Goal: Transaction & Acquisition: Purchase product/service

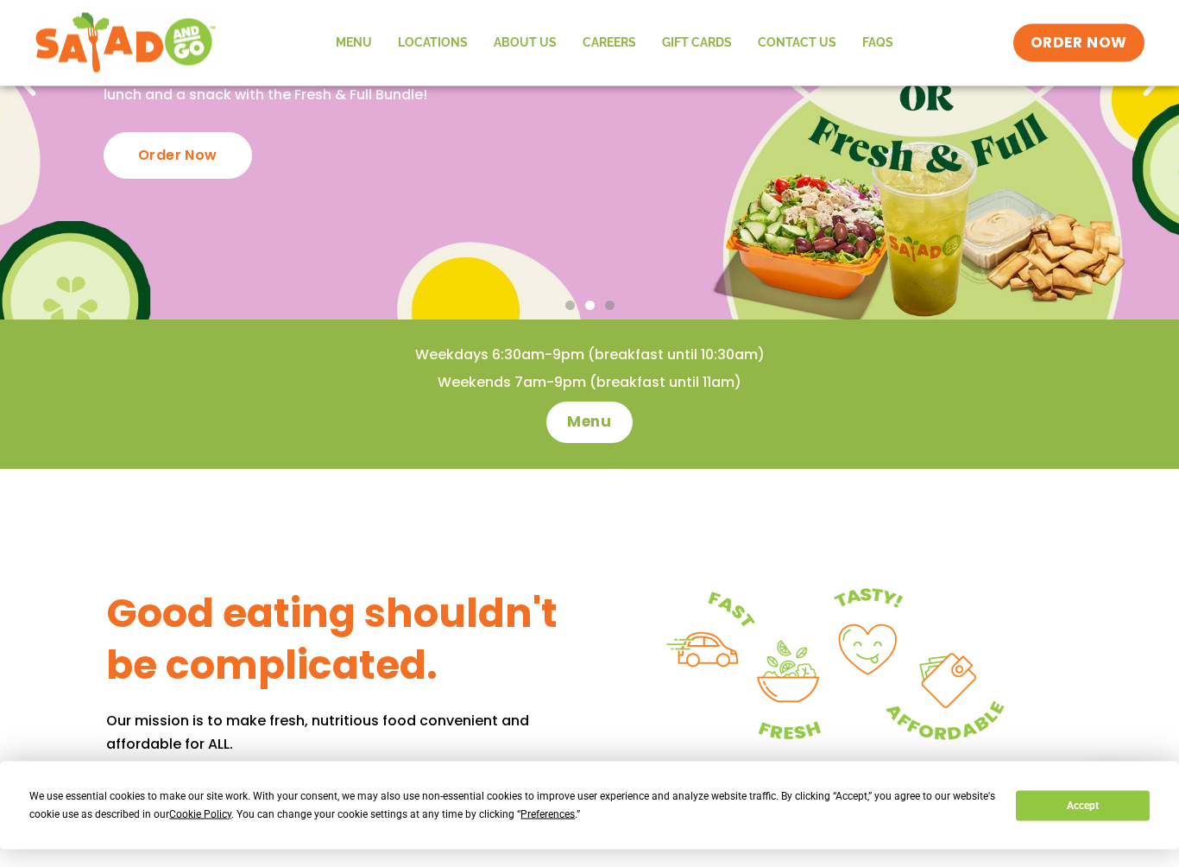
scroll to position [284, 0]
click at [591, 424] on span "Menu" at bounding box center [589, 422] width 44 height 21
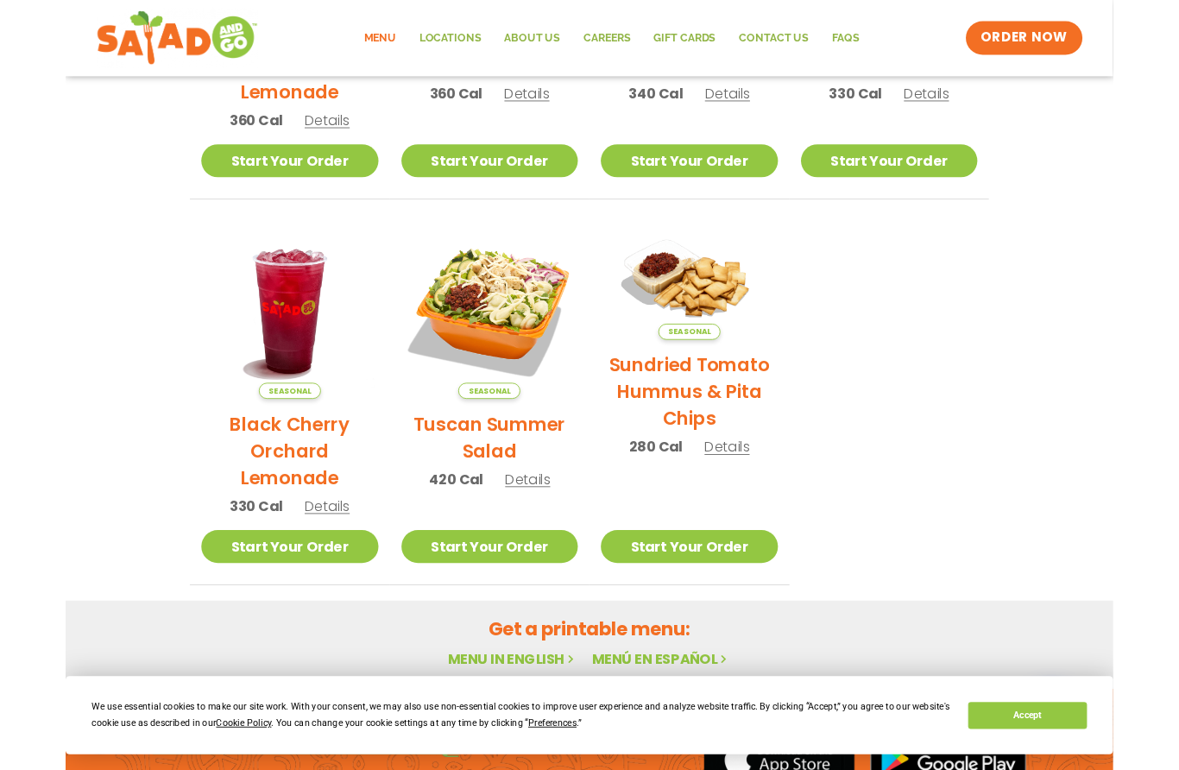
scroll to position [943, 0]
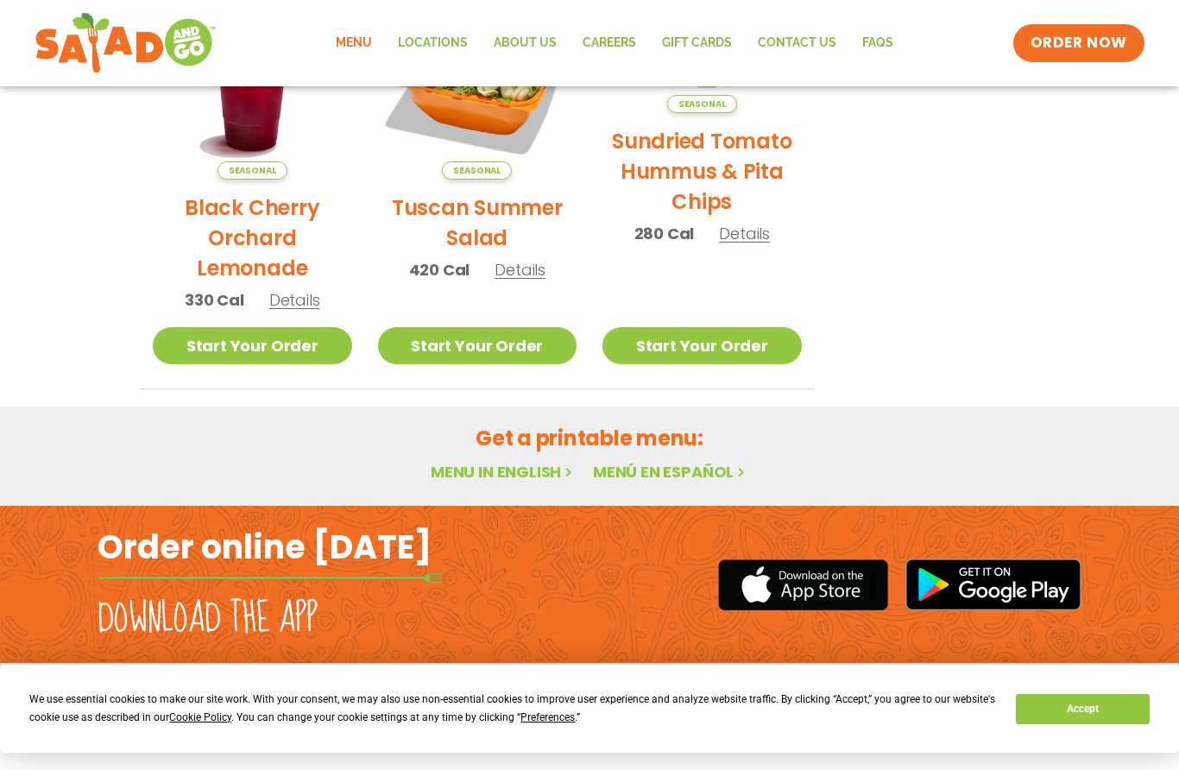
click at [1078, 710] on button "Accept" at bounding box center [1082, 709] width 133 height 30
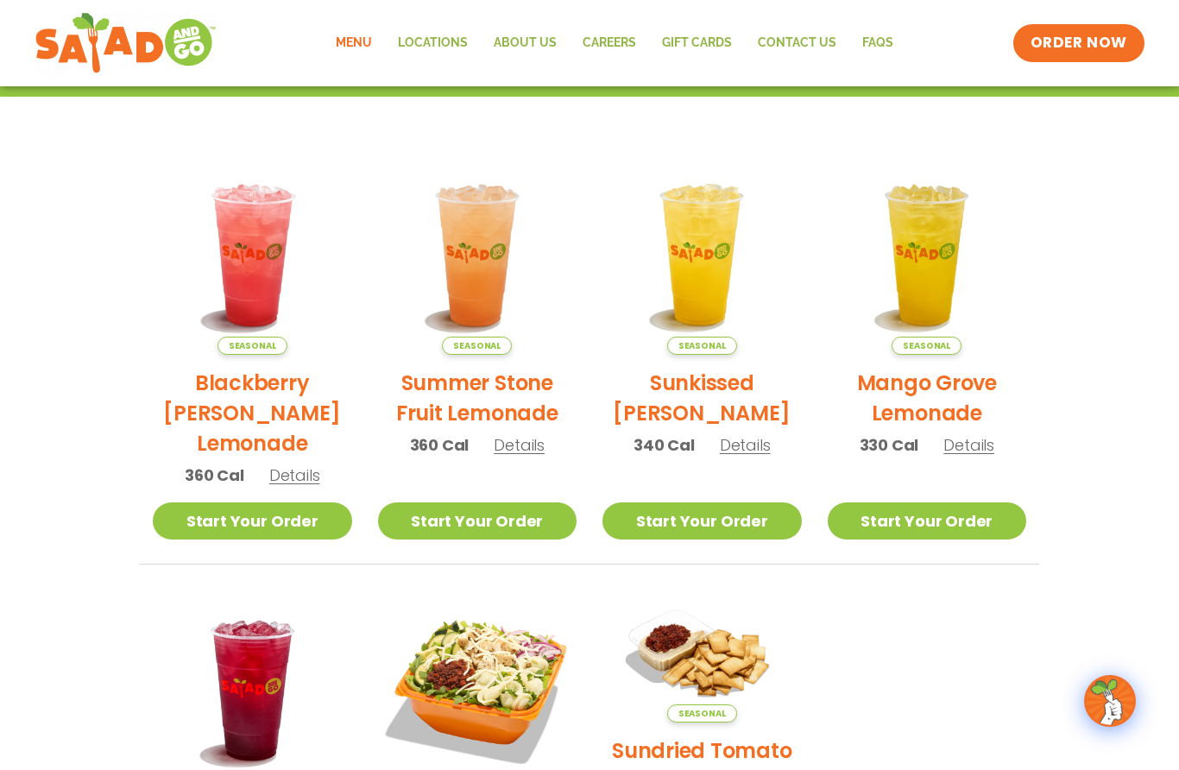
scroll to position [332, 0]
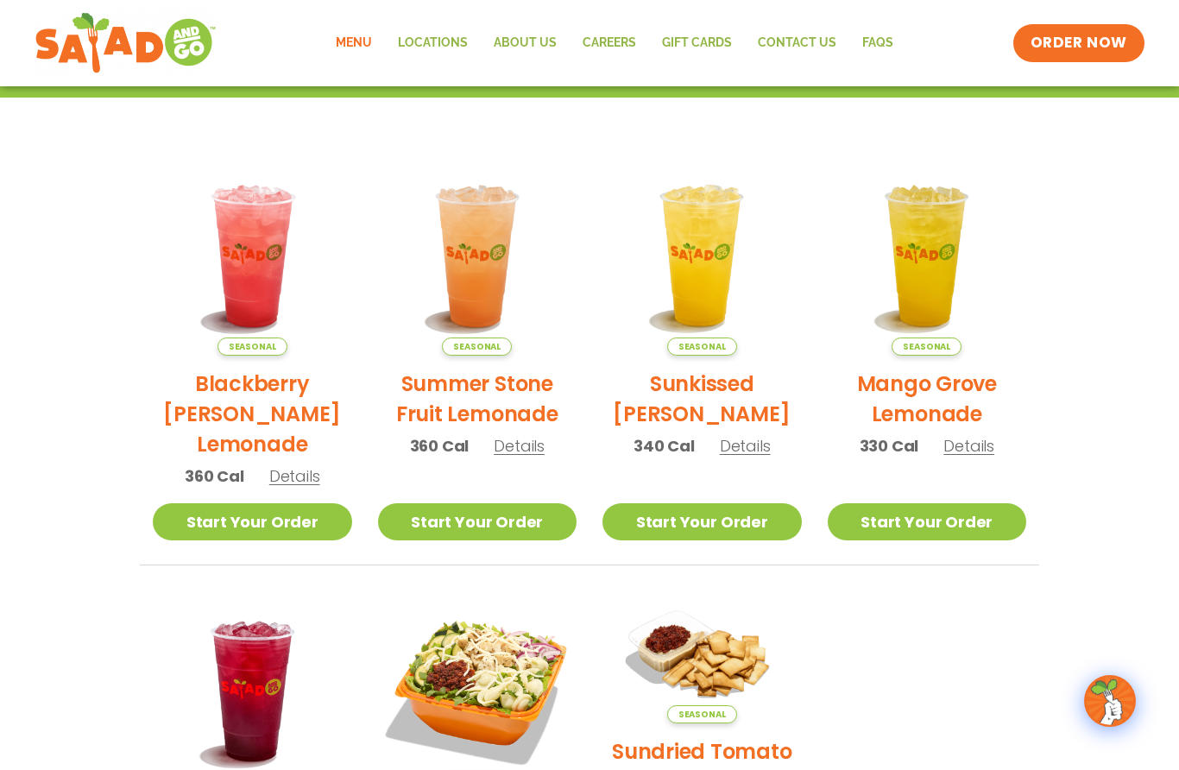
click at [361, 47] on link "Menu" at bounding box center [354, 43] width 62 height 40
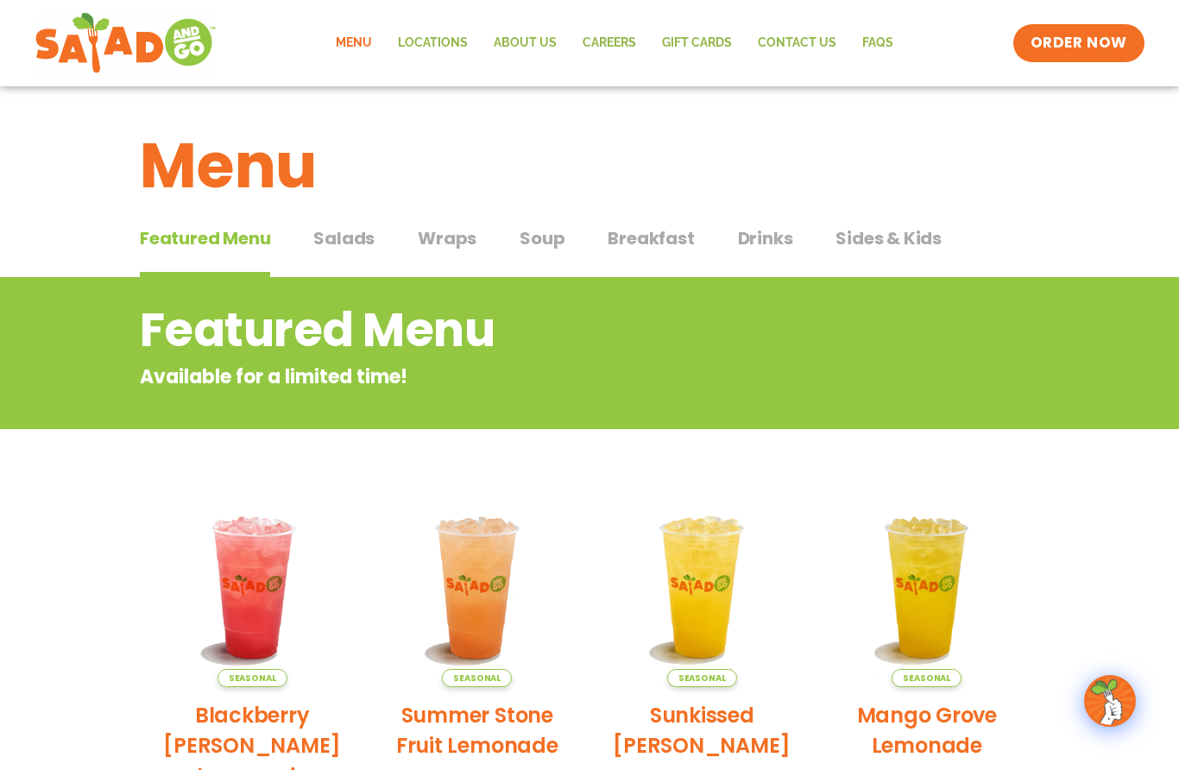
click at [344, 245] on span "Salads" at bounding box center [343, 238] width 61 height 26
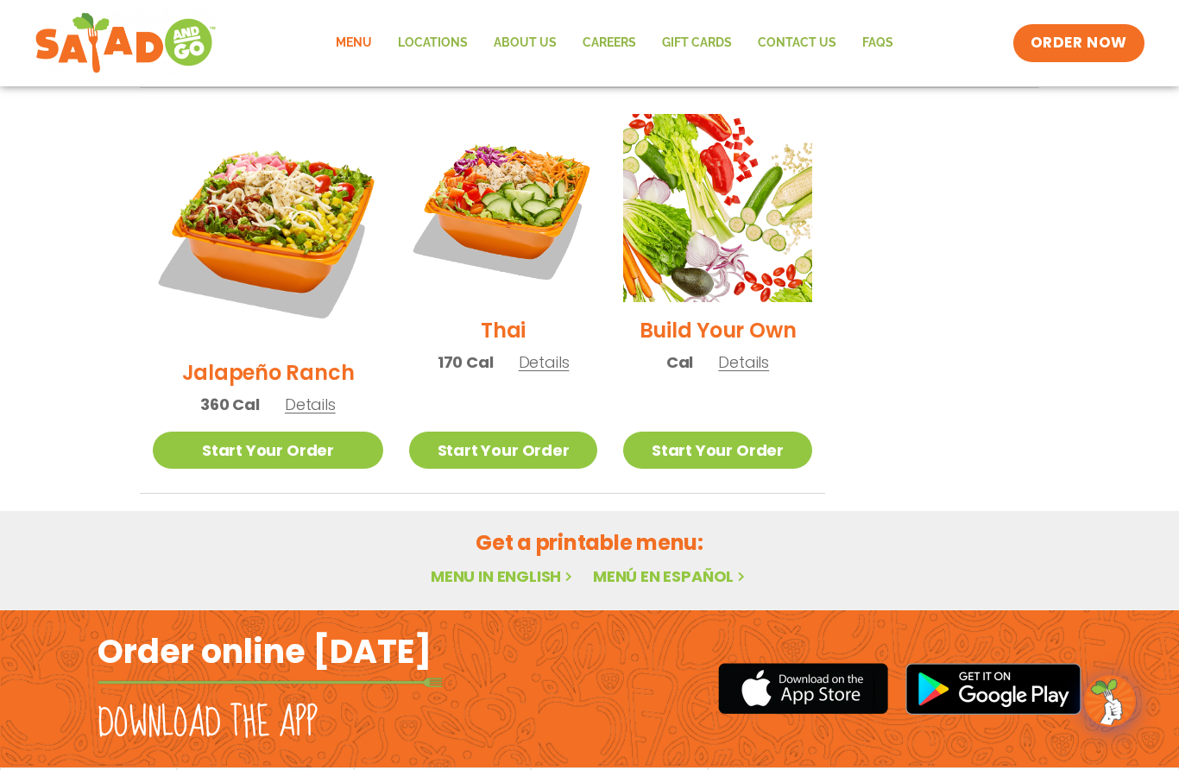
scroll to position [1312, 0]
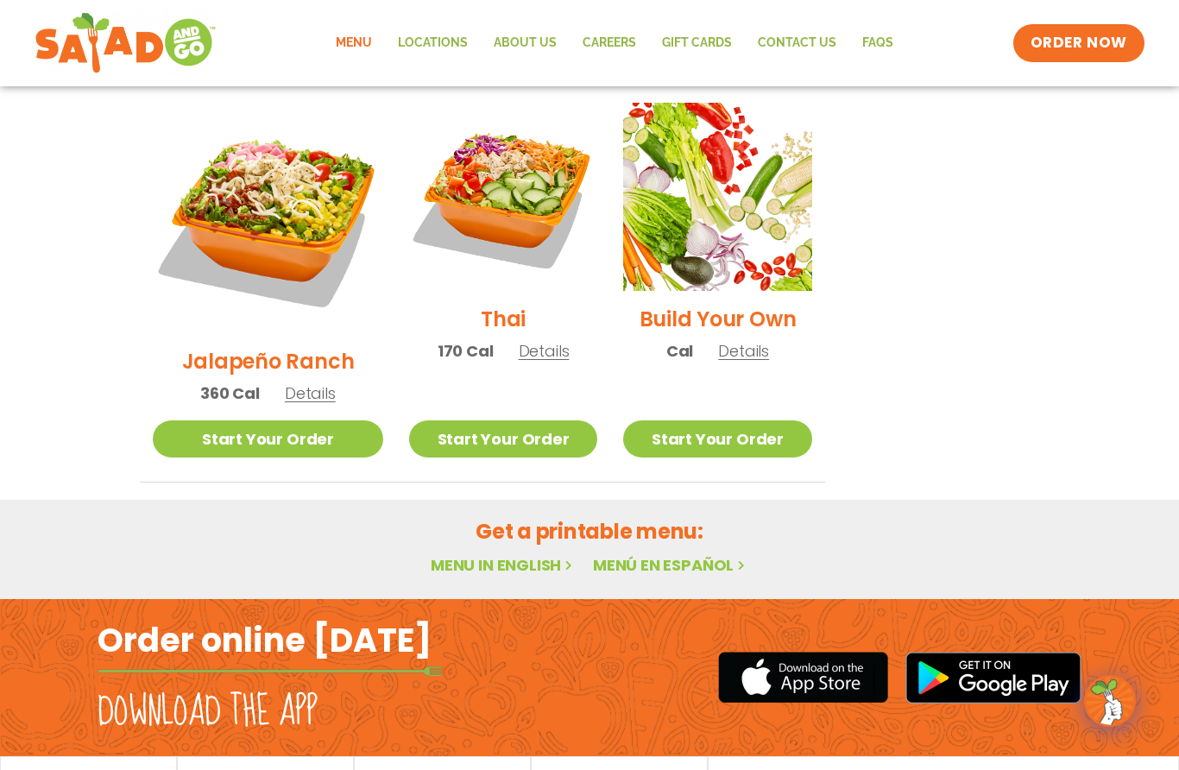
click at [489, 554] on link "Menu in English" at bounding box center [503, 565] width 145 height 22
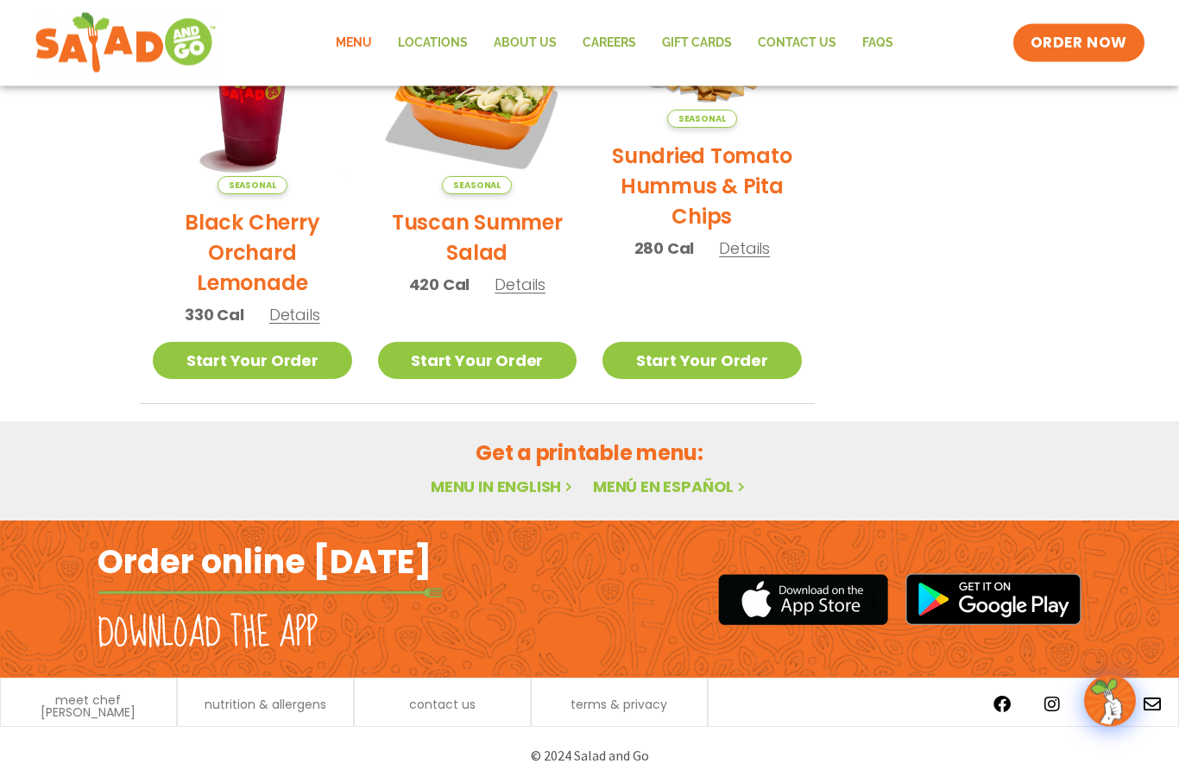
scroll to position [943, 0]
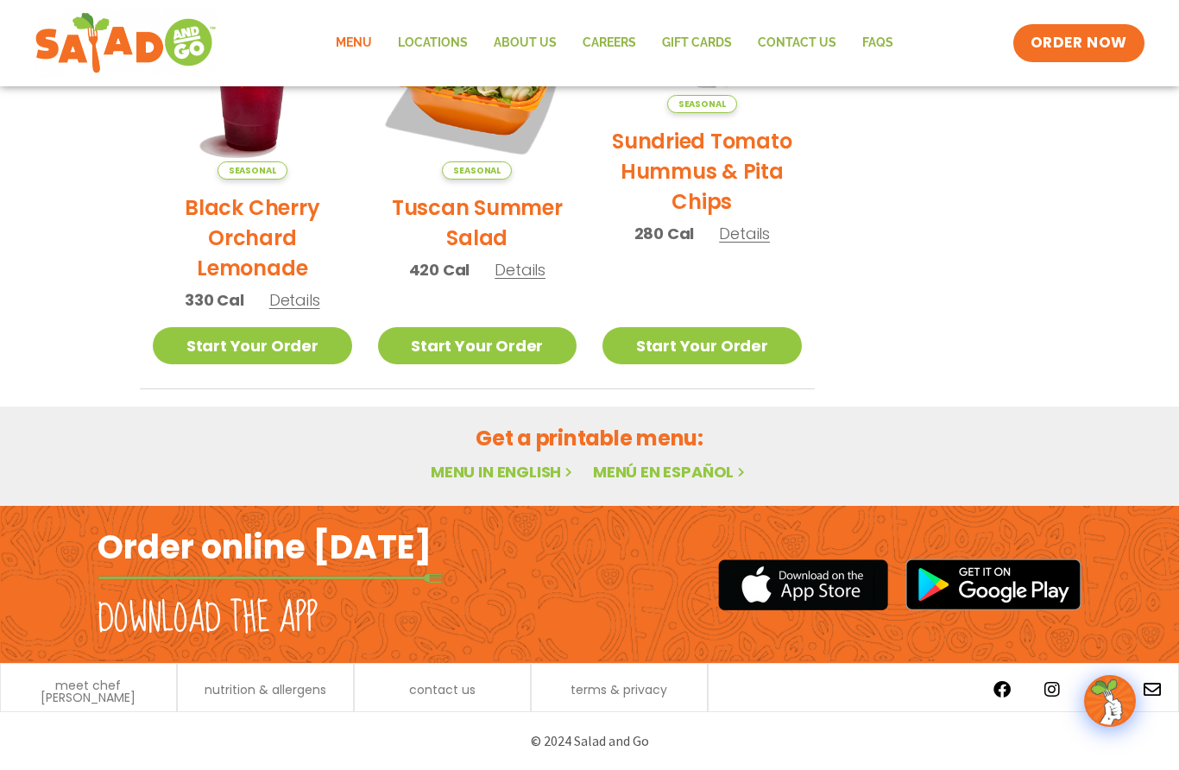
click at [540, 468] on link "Menu in English" at bounding box center [503, 472] width 145 height 22
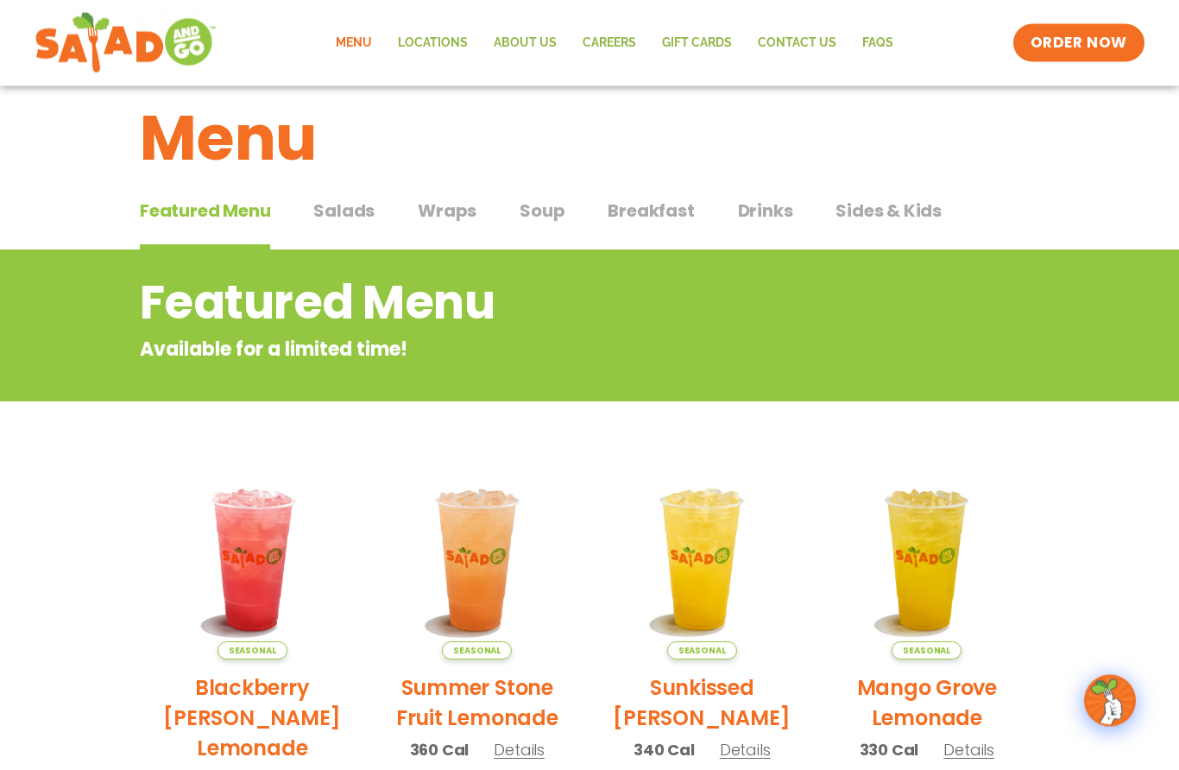
scroll to position [0, 0]
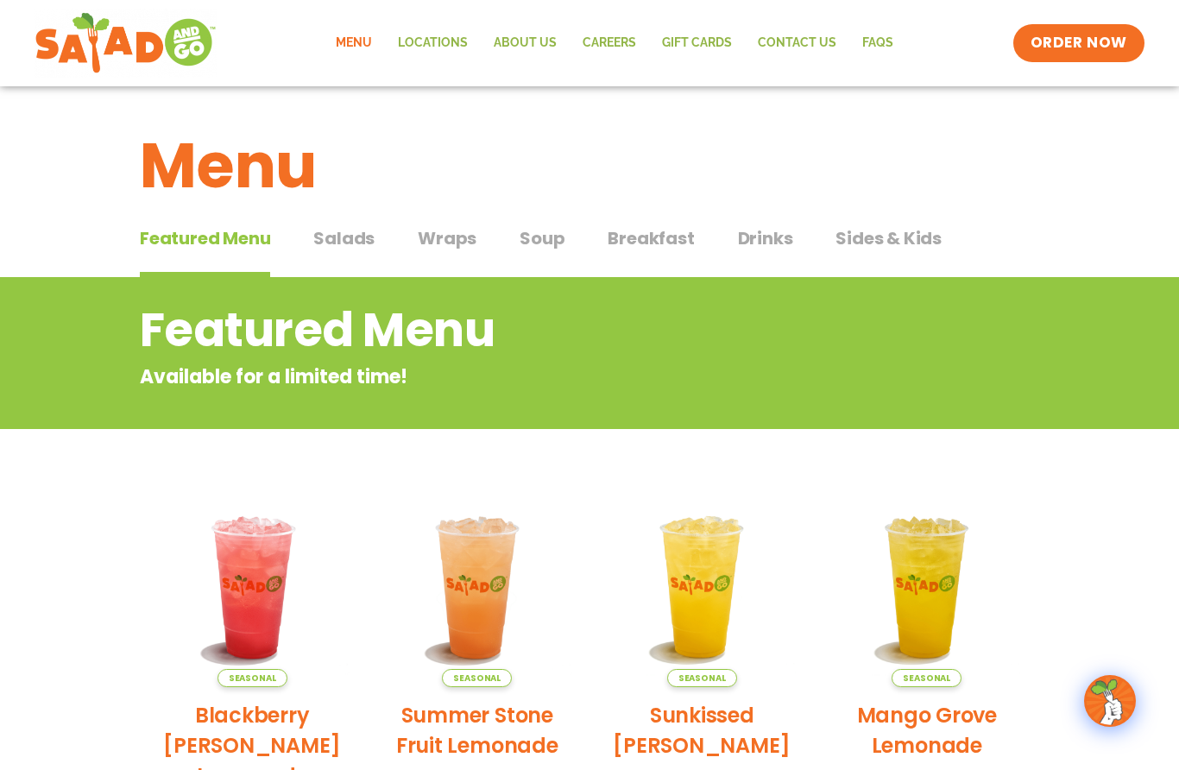
click at [252, 237] on span "Featured Menu" at bounding box center [205, 238] width 130 height 26
click at [362, 40] on link "Menu" at bounding box center [354, 43] width 62 height 40
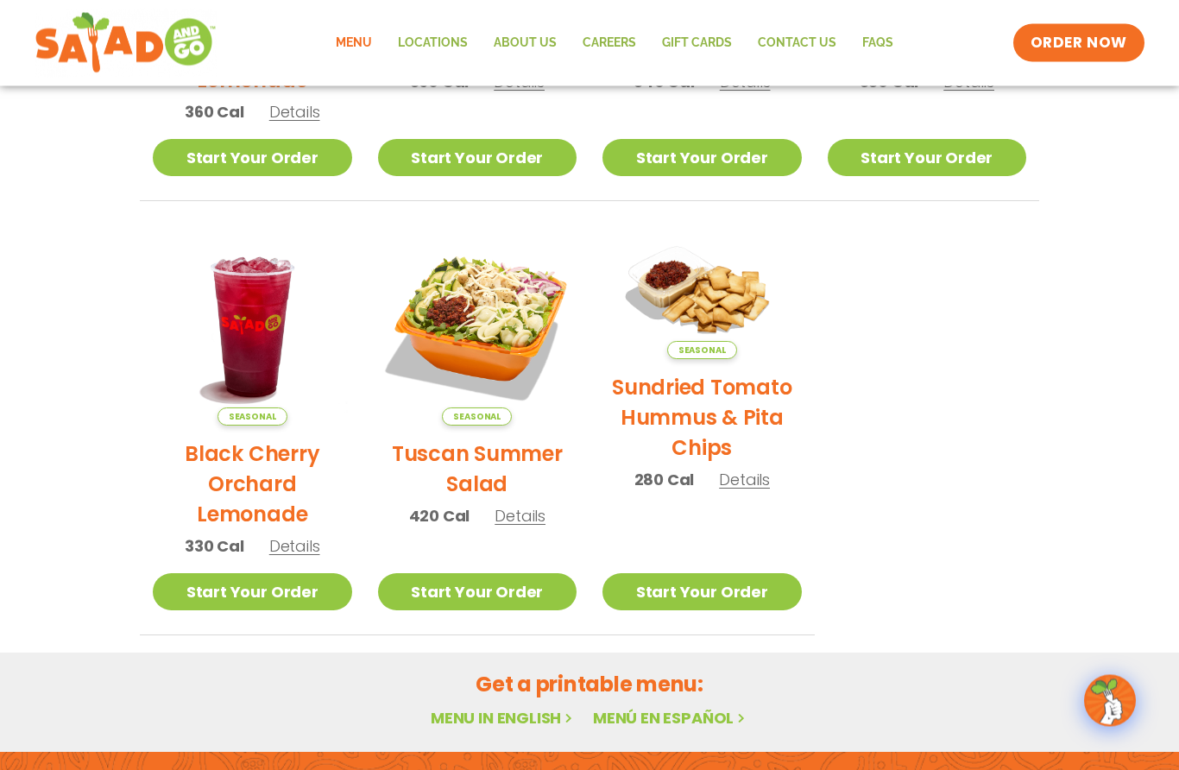
scroll to position [943, 0]
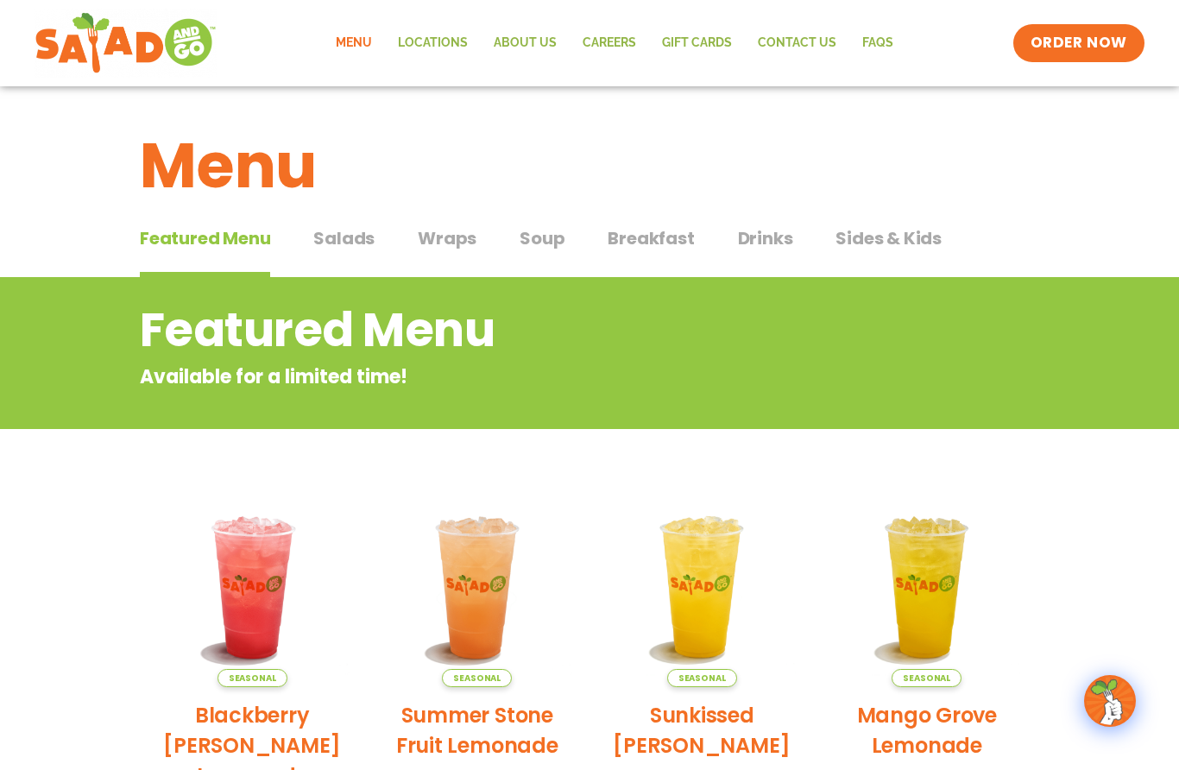
click at [351, 227] on span "Salads" at bounding box center [343, 238] width 61 height 26
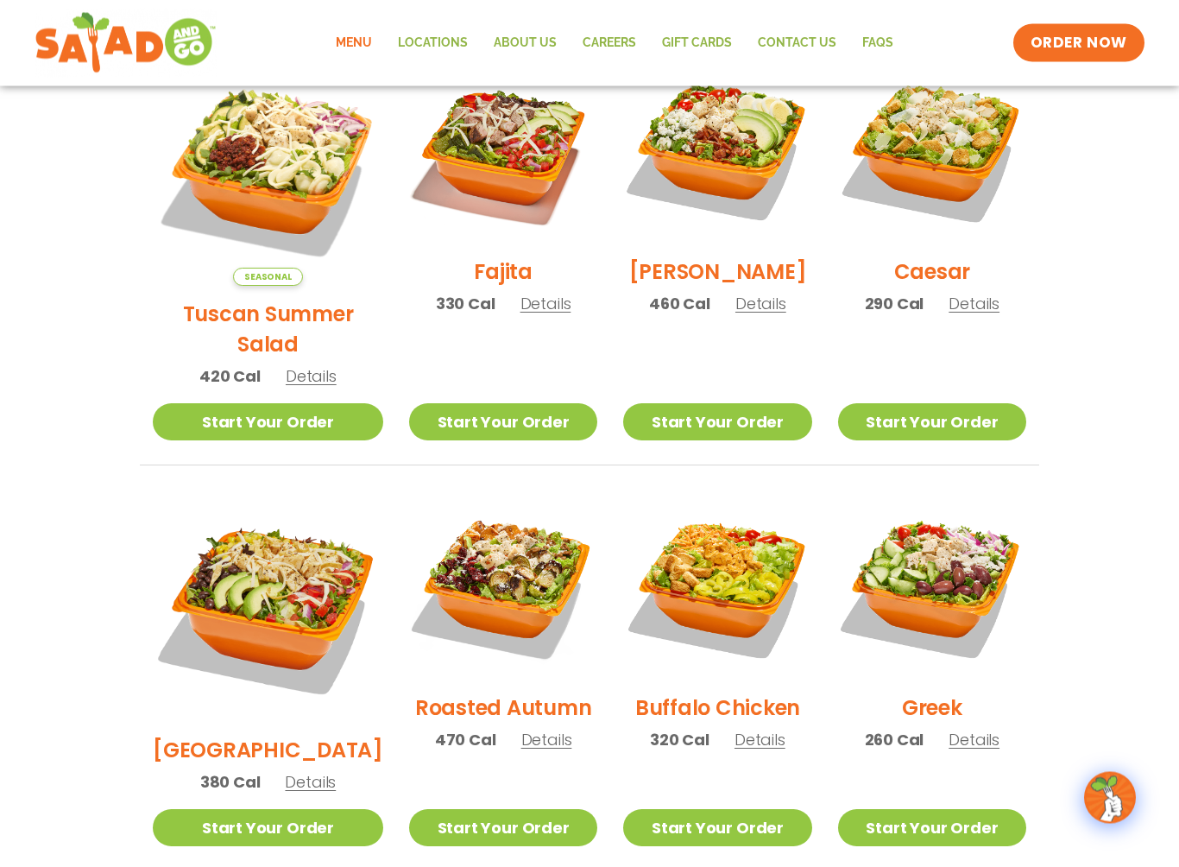
scroll to position [519, 0]
click at [953, 402] on link "Start Your Order" at bounding box center [932, 420] width 188 height 37
